Goal: Submit feedback/report problem: Submit feedback/report problem

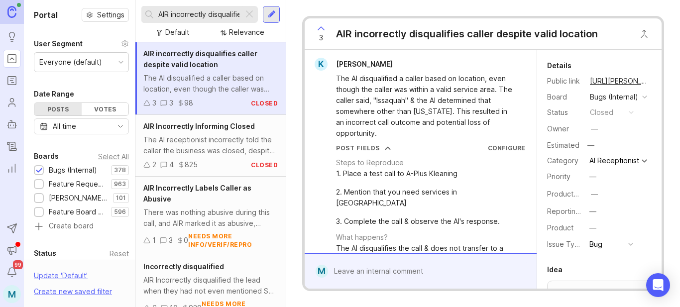
click at [248, 14] on div at bounding box center [249, 14] width 12 height 13
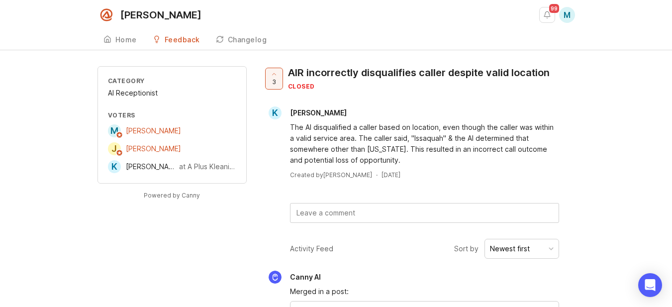
click at [213, 22] on div "[PERSON_NAME] 99 M Create" at bounding box center [337, 15] width 478 height 30
click at [551, 12] on span "99" at bounding box center [554, 8] width 10 height 9
click at [577, 15] on div "[PERSON_NAME] 99 M Create Home Feedback Bugs (Internal) 378 Changelog" at bounding box center [336, 25] width 672 height 50
click at [568, 17] on span "M" at bounding box center [567, 15] width 7 height 12
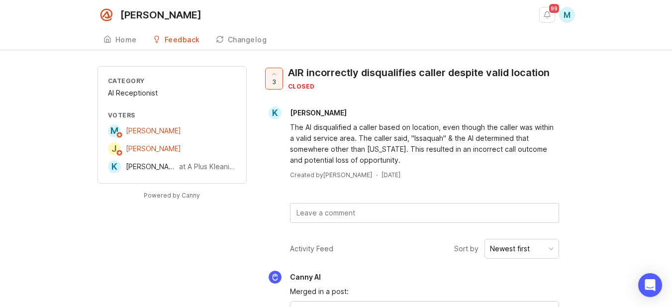
click at [190, 34] on link "Feedback" at bounding box center [176, 40] width 59 height 20
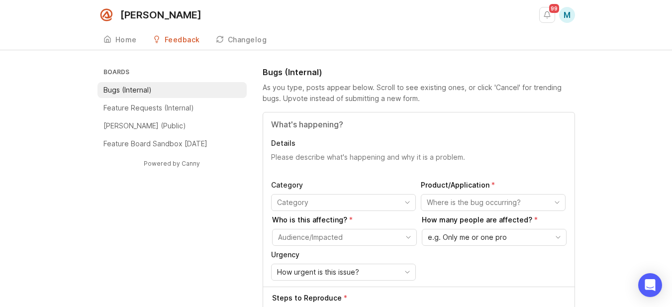
click at [123, 36] on div "Home" at bounding box center [125, 39] width 21 height 7
click at [552, 15] on button "Notifications" at bounding box center [547, 15] width 16 height 16
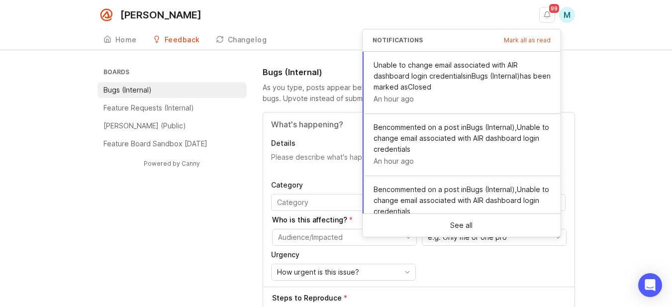
click at [182, 41] on div "Feedback" at bounding box center [182, 39] width 35 height 7
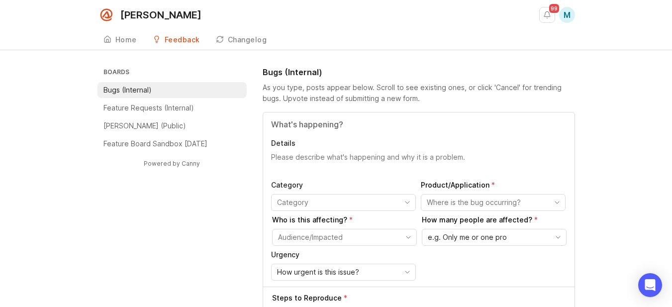
click at [272, 37] on div "Home Feedback Bugs (Internal) 378 Changelog" at bounding box center [337, 40] width 478 height 20
click at [242, 41] on div "Changelog" at bounding box center [247, 39] width 39 height 7
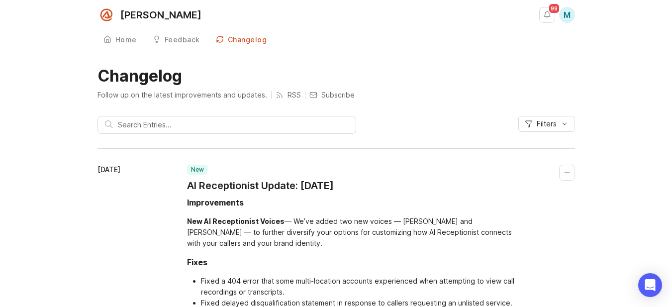
click at [122, 41] on div "Home" at bounding box center [125, 39] width 21 height 7
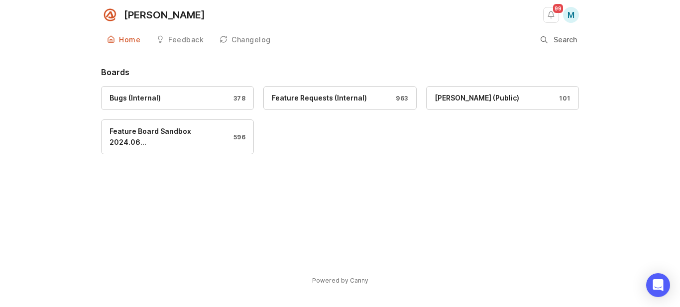
click at [128, 13] on div "[PERSON_NAME]" at bounding box center [164, 15] width 81 height 10
click at [145, 16] on div "[PERSON_NAME]" at bounding box center [164, 15] width 81 height 10
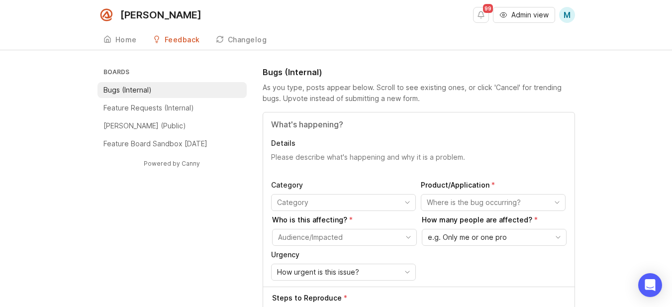
click at [526, 15] on span "Admin view" at bounding box center [530, 15] width 37 height 10
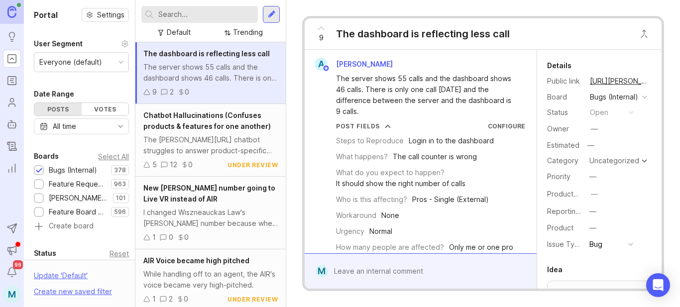
click at [193, 12] on input "text" at bounding box center [206, 14] width 96 height 11
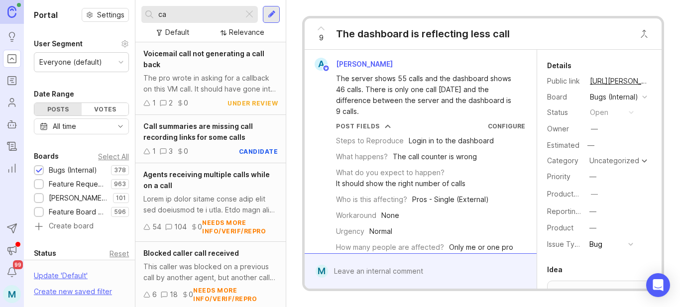
type input "c"
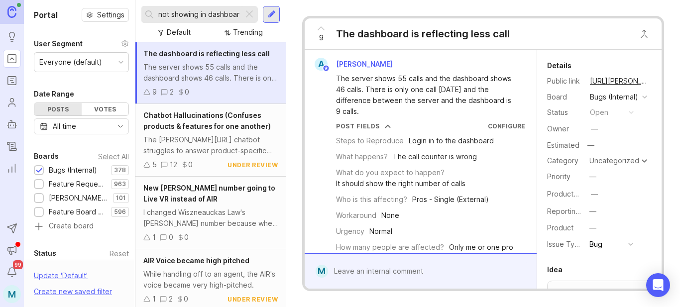
scroll to position [0, 28]
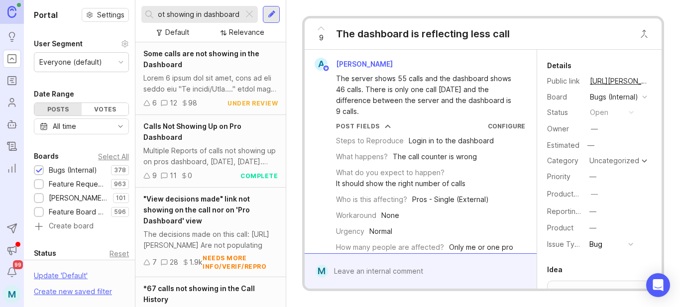
type input "VR call not showing in dashboard"
click at [211, 126] on span "Calls Not Showing Up on Pro Dashboard" at bounding box center [192, 131] width 98 height 19
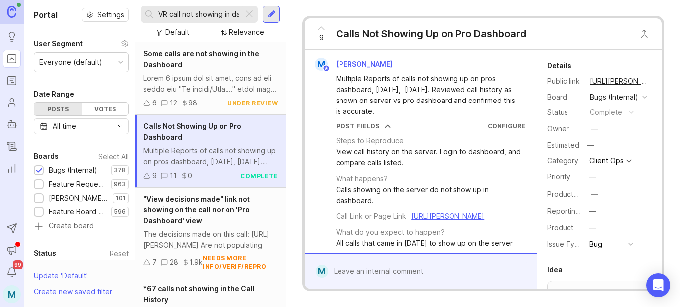
click at [193, 51] on span "Some calls are not showing in the Dashboard" at bounding box center [201, 58] width 116 height 19
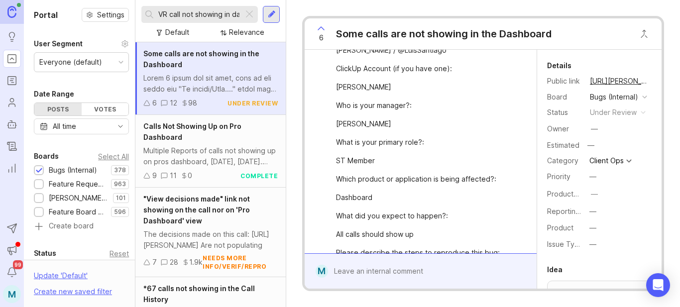
scroll to position [100, 0]
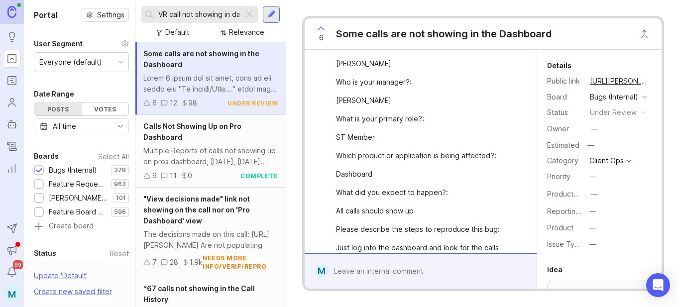
click at [437, 271] on div at bounding box center [428, 271] width 200 height 19
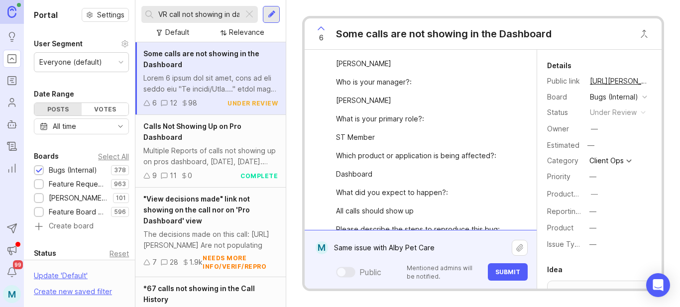
paste textarea "https://agent.smith.ai/agent/call/CA20075840248bfaaad9e4f730b6966a57/"
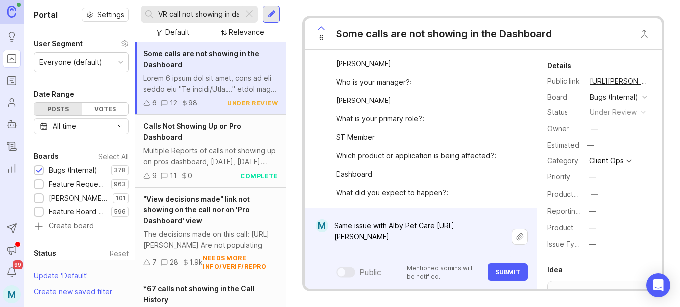
type textarea "Same issue with Alby Pet Care https://agent.smith.ai/agent/call/CA20075840248bf…"
click at [514, 277] on button "Submit" at bounding box center [508, 271] width 40 height 17
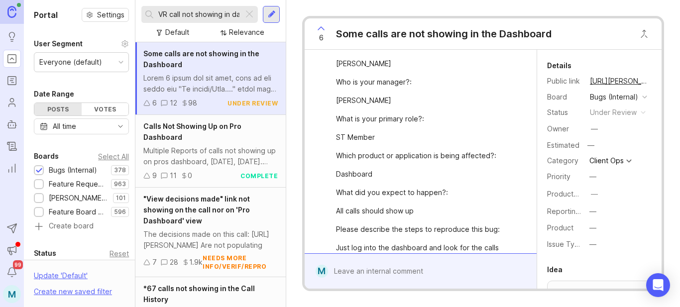
click at [321, 37] on span "6" at bounding box center [321, 37] width 4 height 11
click at [317, 39] on div "6" at bounding box center [321, 34] width 19 height 26
click at [651, 83] on button "copy icon" at bounding box center [658, 81] width 14 height 14
